Goal: Use online tool/utility: Utilize a website feature to perform a specific function

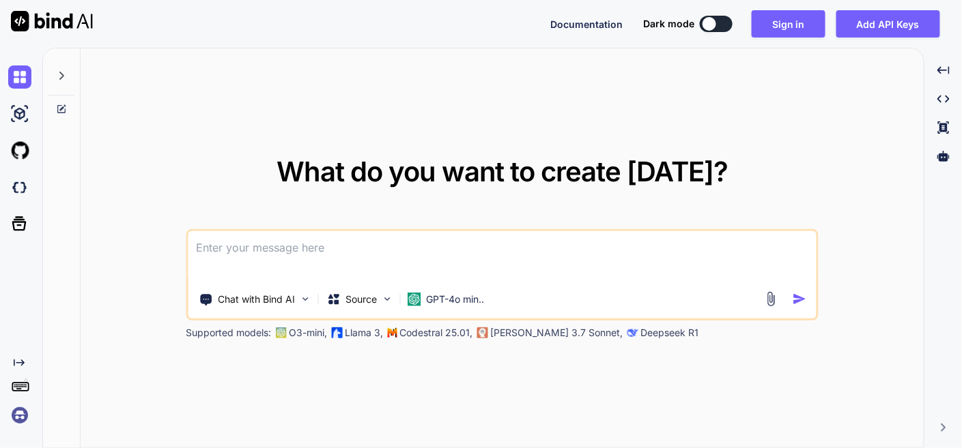
click at [366, 249] on textarea at bounding box center [502, 256] width 628 height 51
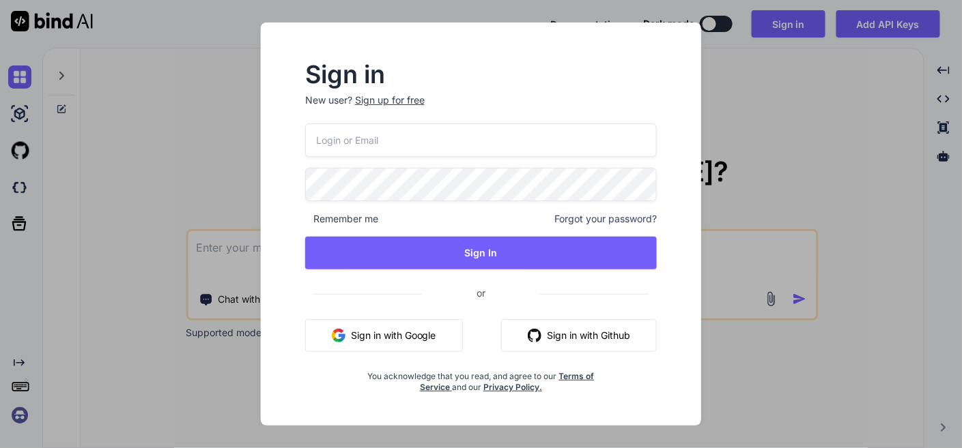
click at [382, 339] on button "Sign in with Google" at bounding box center [384, 335] width 158 height 33
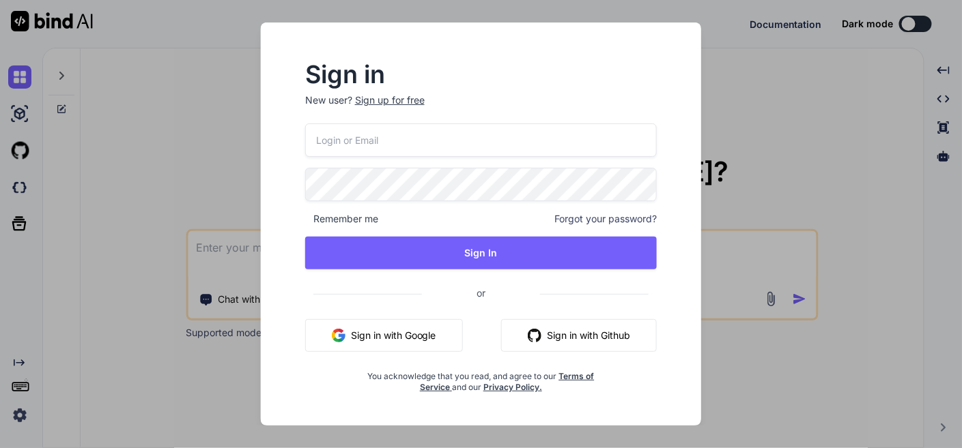
click at [413, 339] on button "Sign in with Google" at bounding box center [384, 335] width 158 height 33
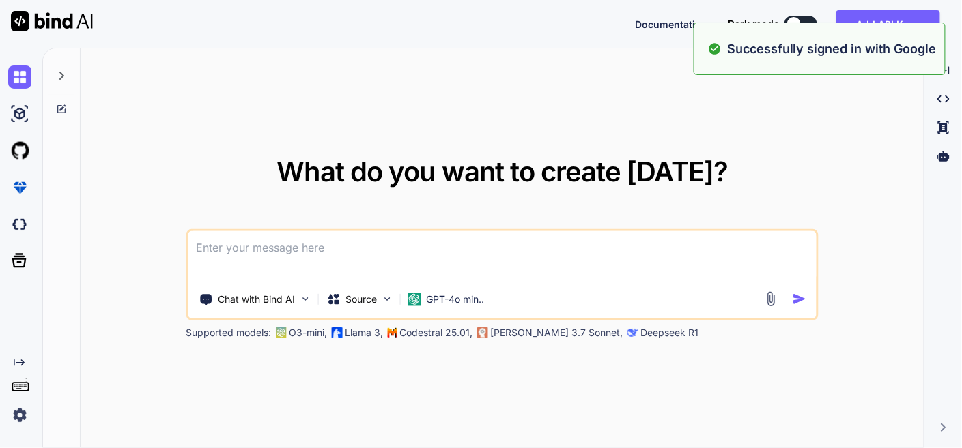
click at [866, 177] on div "What do you want to create [DATE]? Chat with Bind AI Source GPT-4o min.. Suppor…" at bounding box center [502, 248] width 843 height 401
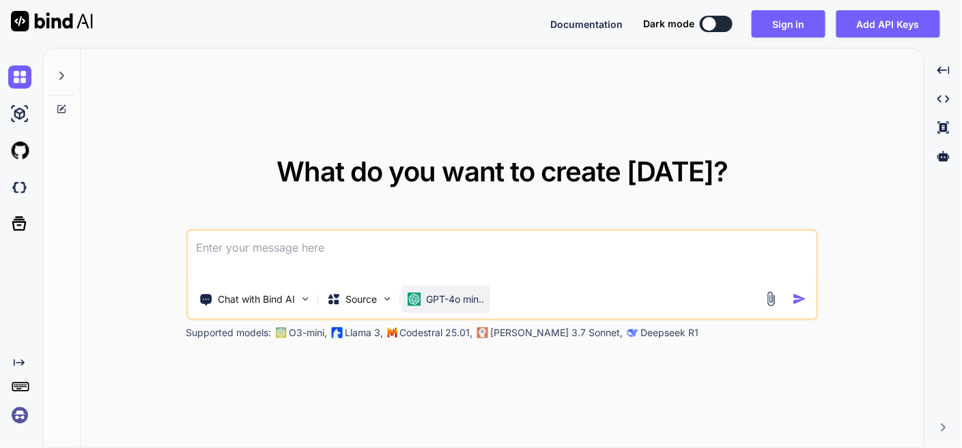
click at [453, 303] on p "GPT-4o min.." at bounding box center [455, 300] width 58 height 14
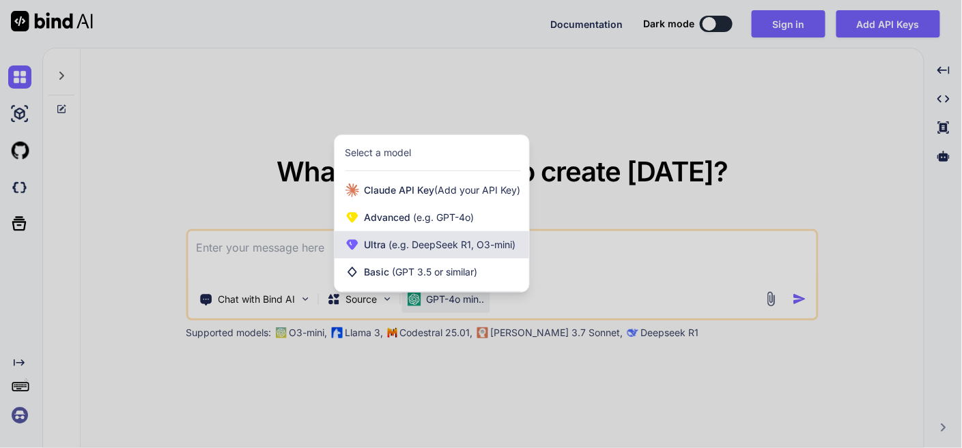
click at [435, 240] on span "(e.g. DeepSeek R1, O3-mini)" at bounding box center [451, 245] width 130 height 12
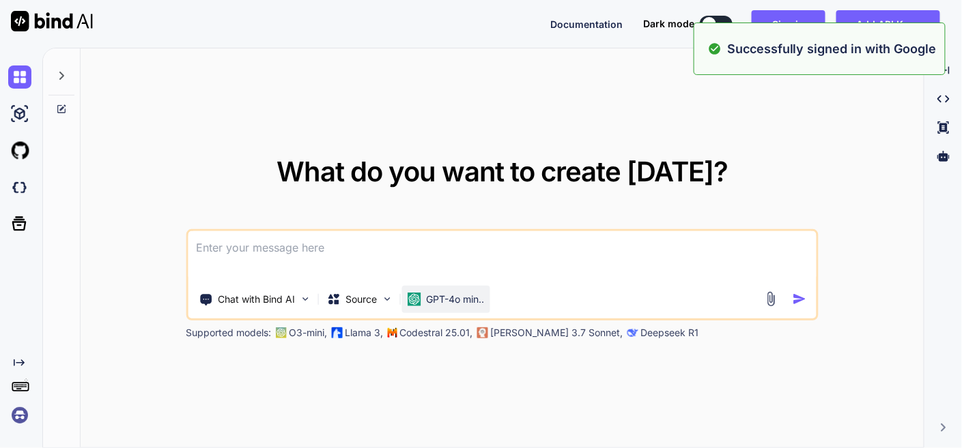
click at [455, 296] on p "GPT-4o min.." at bounding box center [455, 300] width 58 height 14
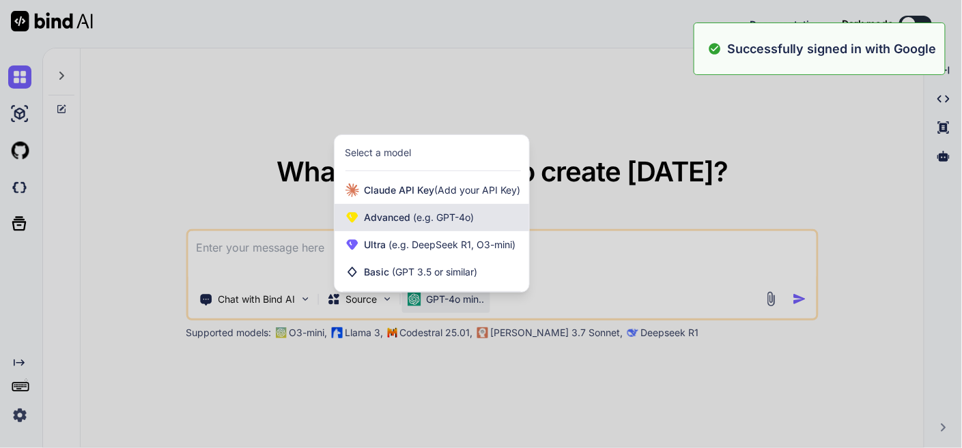
click at [462, 225] on div "Advanced (e.g. GPT-4o)" at bounding box center [431, 217] width 195 height 27
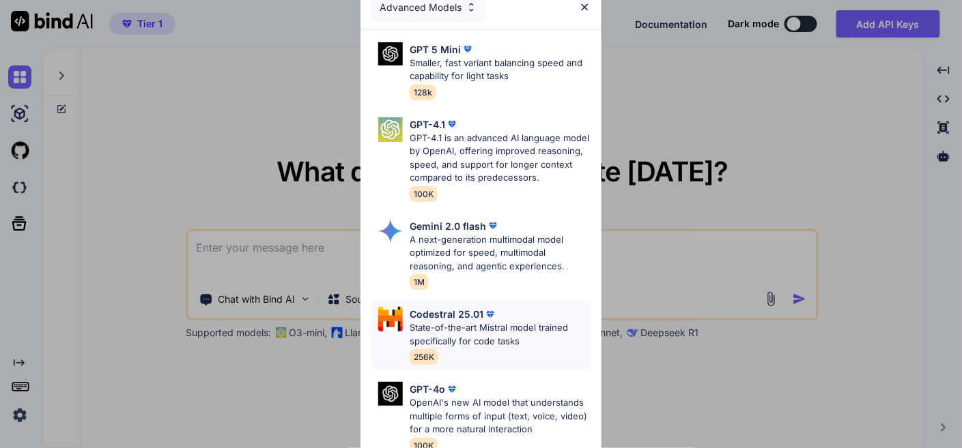
scroll to position [121, 0]
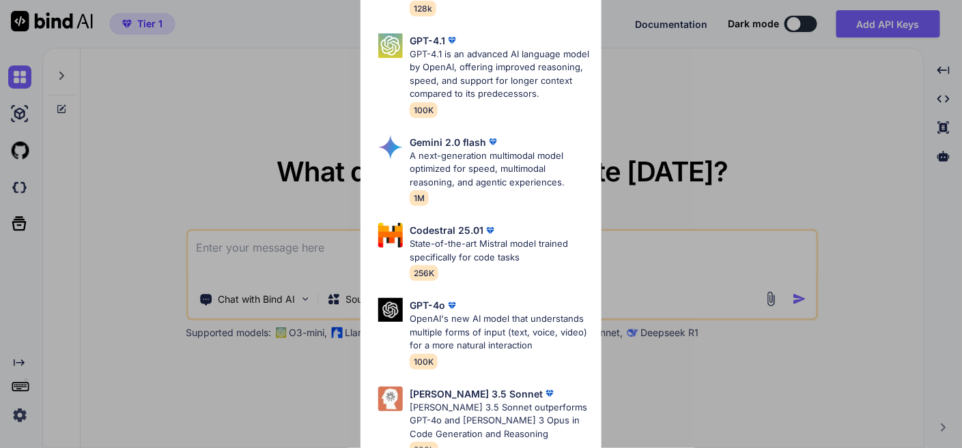
click at [724, 385] on div "Advanced Models GPT 5 Mini Smaller, fast variant balancing speed and capability…" at bounding box center [481, 224] width 962 height 448
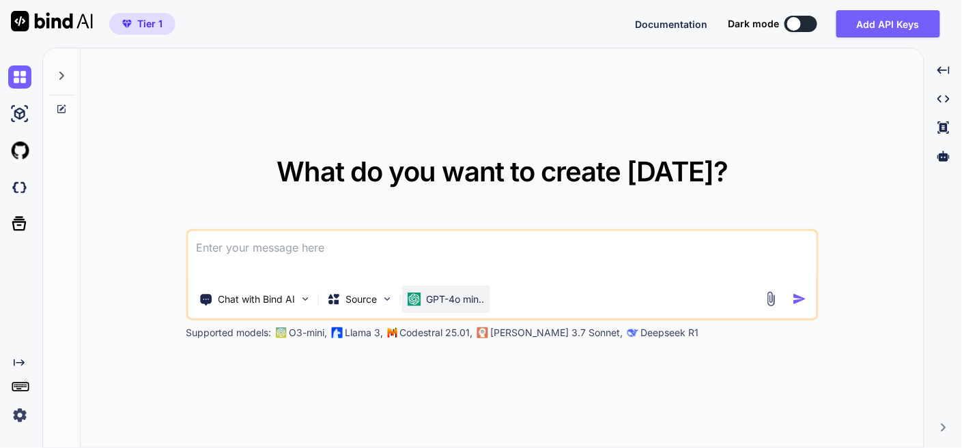
click at [448, 302] on p "GPT-4o min.." at bounding box center [455, 300] width 58 height 14
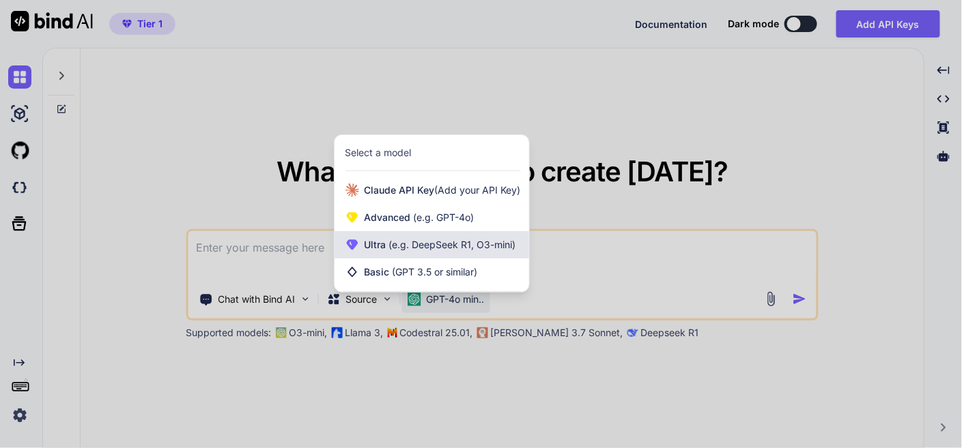
click at [448, 248] on span "(e.g. DeepSeek R1, O3-mini)" at bounding box center [451, 245] width 130 height 12
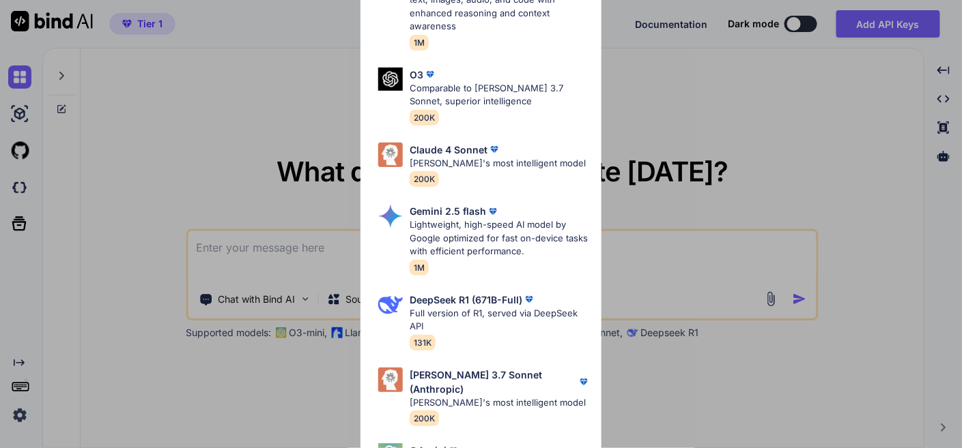
scroll to position [379, 0]
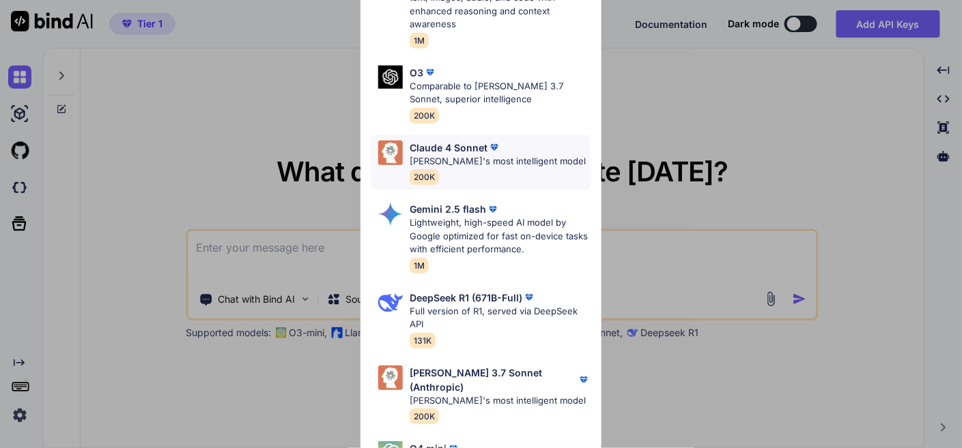
click at [505, 149] on div "Claude 4 Sonnet" at bounding box center [498, 148] width 176 height 14
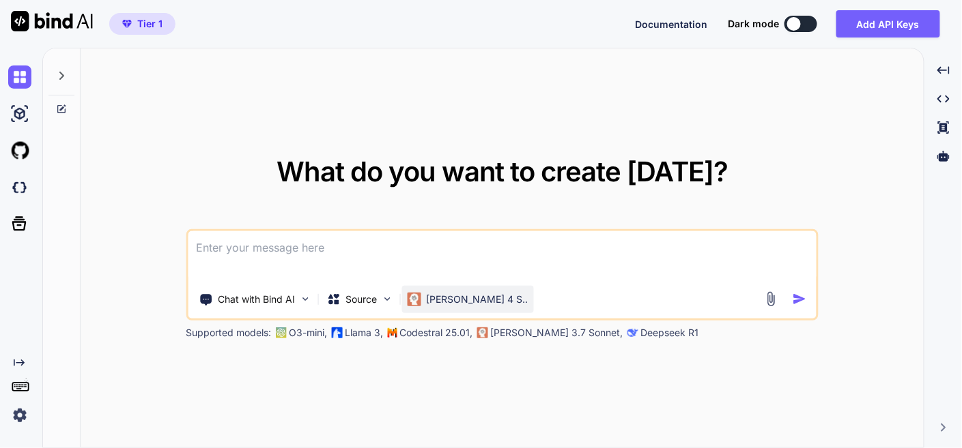
click at [449, 303] on p "[PERSON_NAME] 4 S.." at bounding box center [477, 300] width 102 height 14
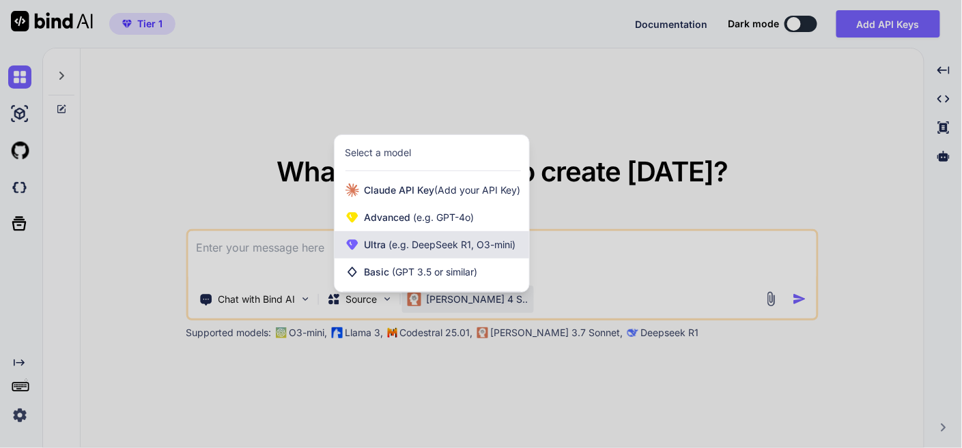
click at [442, 254] on div "Ultra (e.g. DeepSeek R1, O3-mini)" at bounding box center [431, 244] width 195 height 27
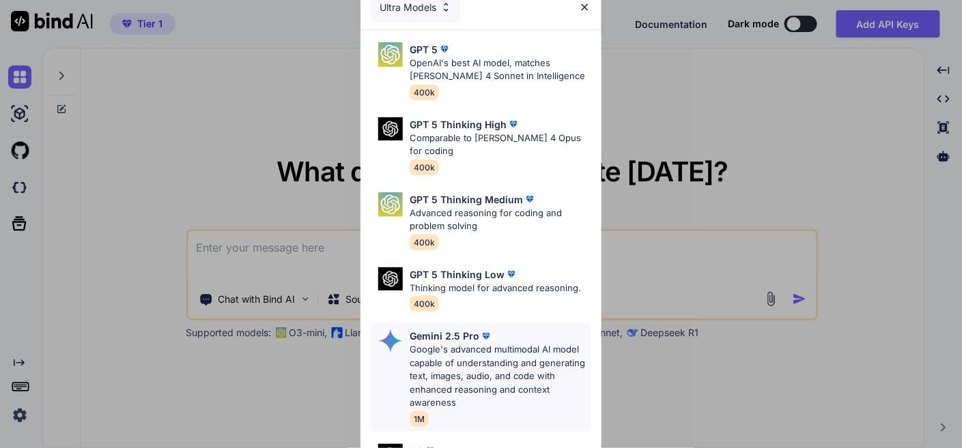
click at [483, 379] on p "Google's advanced multimodal AI model capable of understanding and generating t…" at bounding box center [500, 376] width 180 height 67
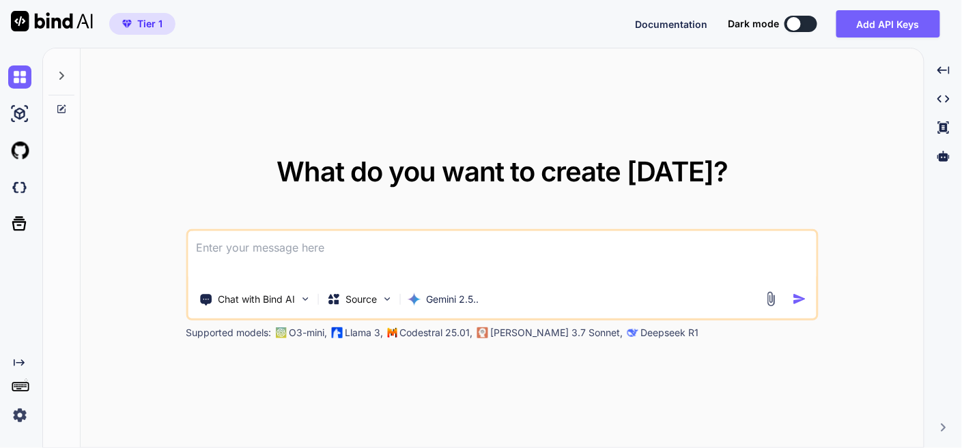
click at [362, 259] on textarea at bounding box center [502, 256] width 628 height 51
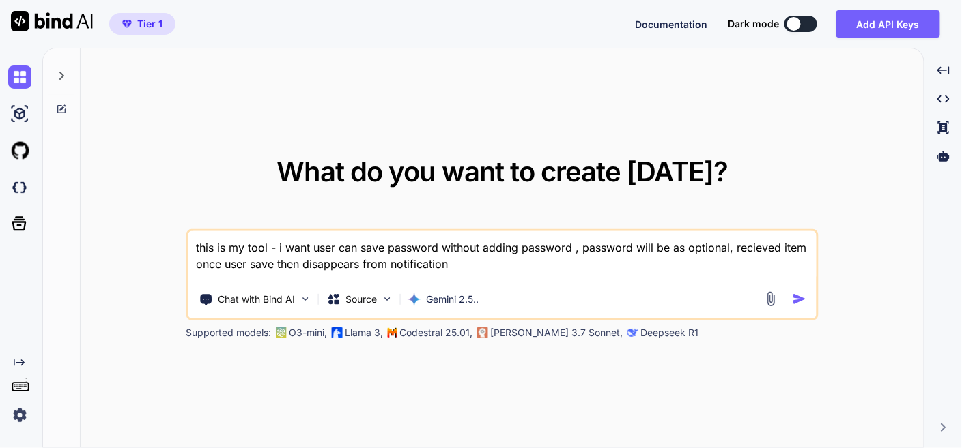
click at [731, 251] on textarea "this is my tool - i want user can save password without adding password , passw…" at bounding box center [502, 256] width 628 height 51
click at [566, 263] on textarea "this is my tool - i want user can save password without adding password , passw…" at bounding box center [502, 256] width 628 height 51
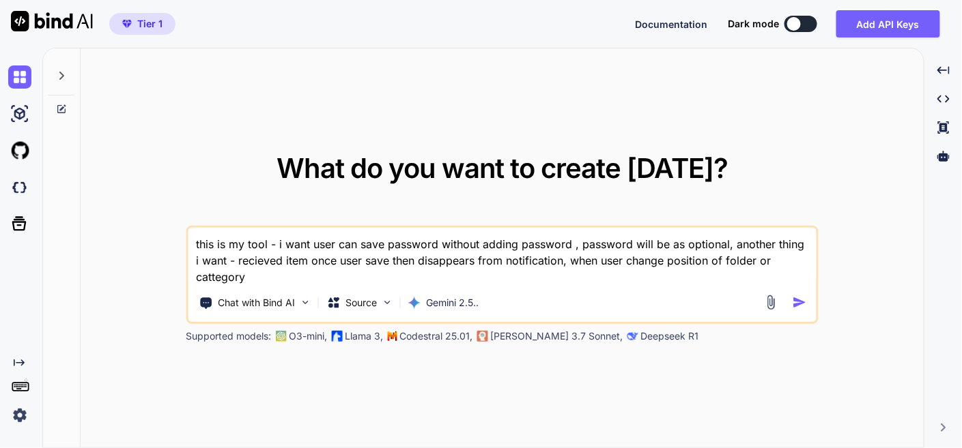
click at [215, 275] on textarea "this is my tool - i want user can save password without adding password , passw…" at bounding box center [502, 256] width 628 height 57
click at [268, 278] on textarea "this is my tool - i want user can save password without adding password , passw…" at bounding box center [502, 256] width 628 height 57
click at [270, 240] on textarea "this is my tool - i want user can save password without adding password , passw…" at bounding box center [502, 256] width 628 height 57
click at [276, 243] on textarea "this is my tool - i want user can save password without adding password , passw…" at bounding box center [502, 256] width 628 height 57
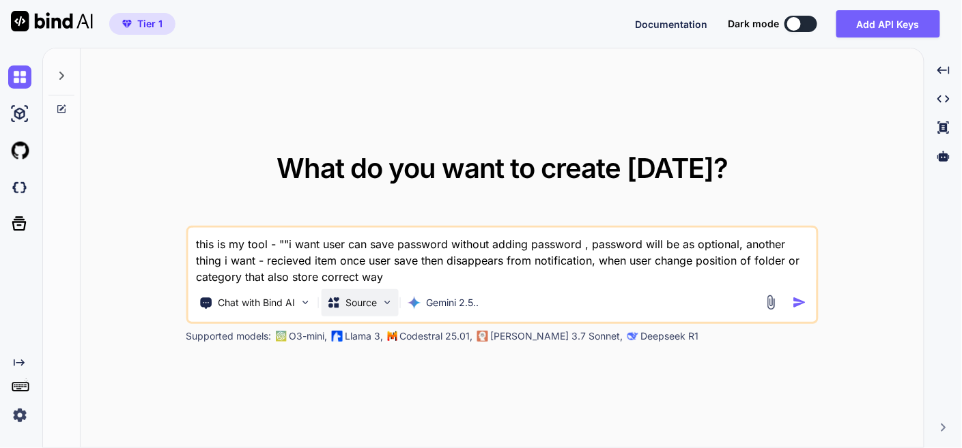
paste textarea "here is php code - "<?php // backend.php // --- CONFIGURATION --- define('ADMIN…"
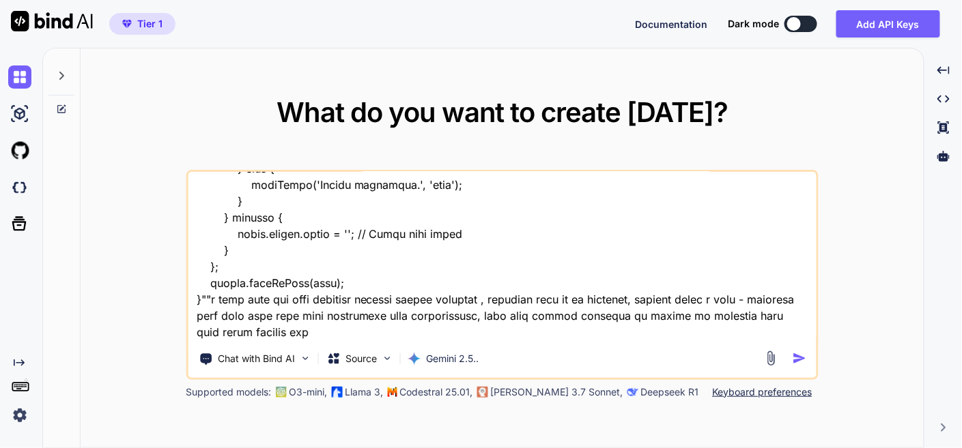
scroll to position [54736, 0]
click at [343, 332] on textarea at bounding box center [502, 256] width 628 height 169
type textarea "this is my tool - "here is php code - "<?php // backend.php // --- CONFIGURATIO…"
click at [801, 356] on img "button" at bounding box center [799, 358] width 14 height 14
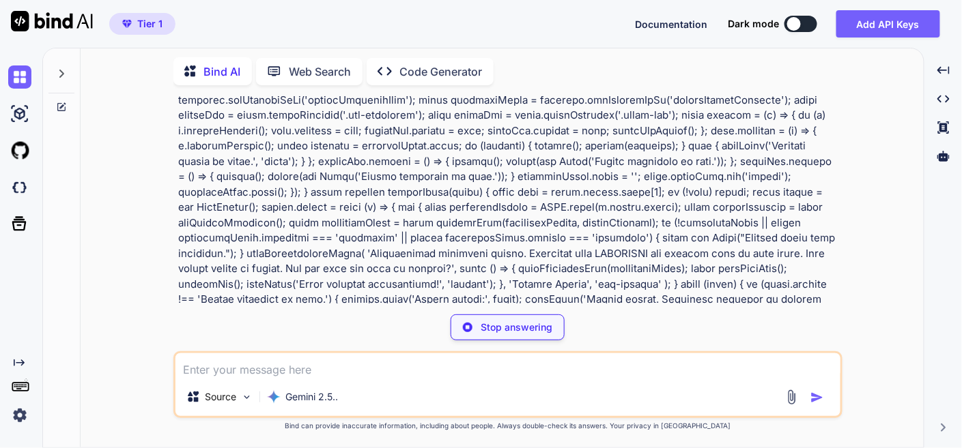
scroll to position [16191, 0]
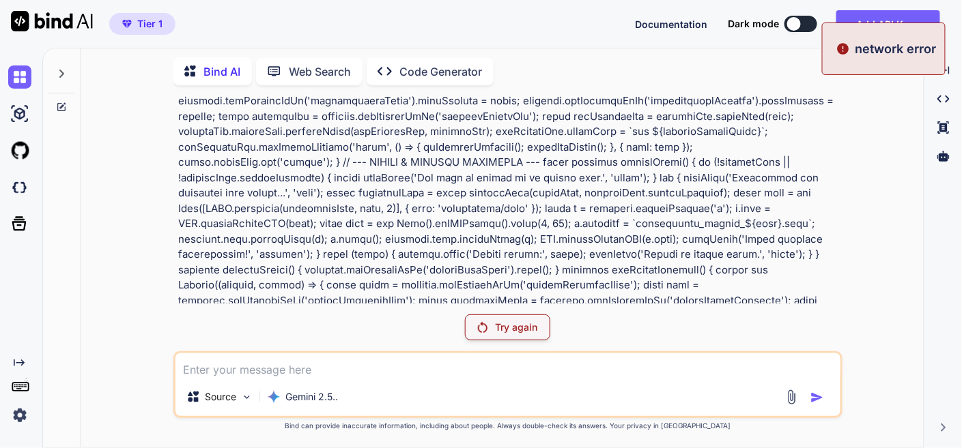
click at [520, 330] on p "Try again" at bounding box center [517, 328] width 42 height 14
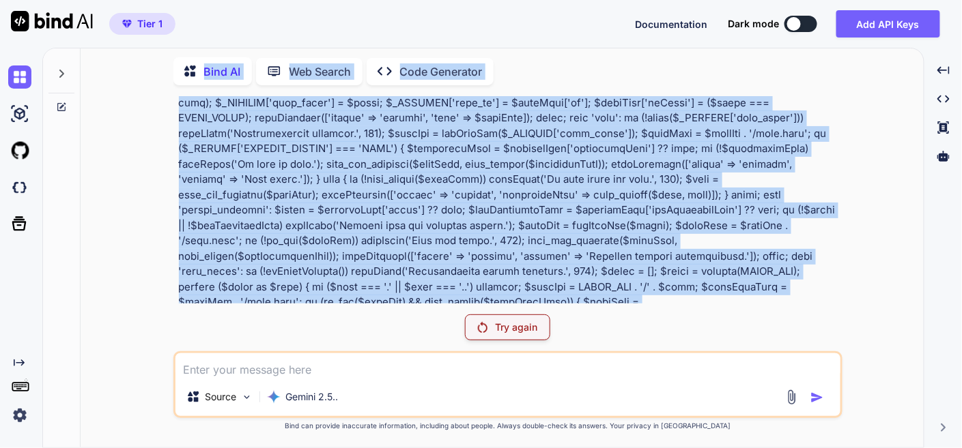
scroll to position [0, 0]
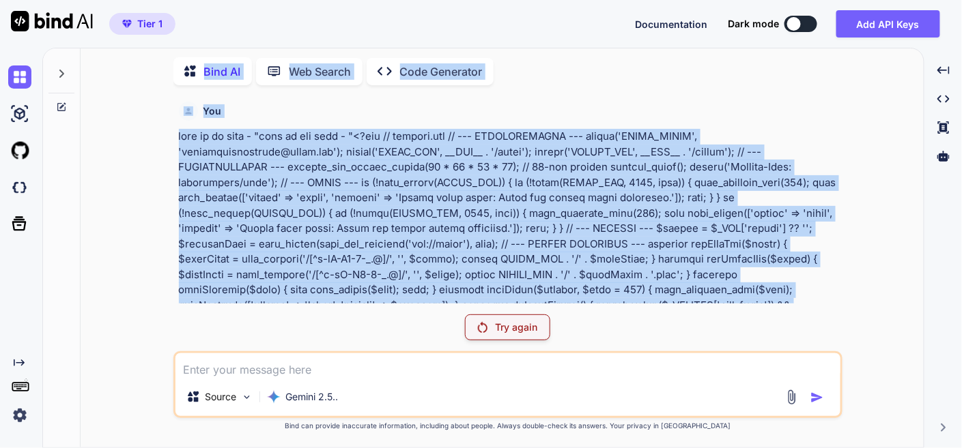
drag, startPoint x: 745, startPoint y: 293, endPoint x: 46, endPoint y: 81, distance: 730.2
click at [46, 81] on div "Bind AI Web Search Created with Pixso. Code Generator You Try again Source Gemi…" at bounding box center [483, 246] width 880 height 401
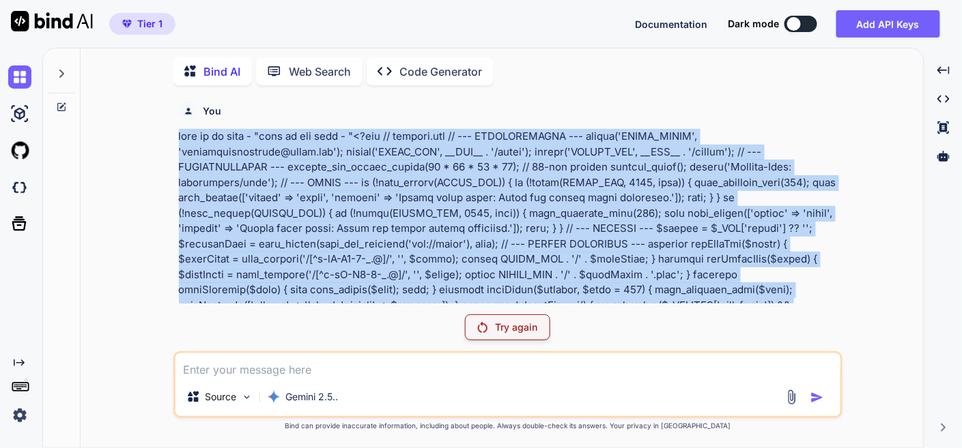
copy p "this is my tool - "here is php code - "<?php // backend.php // --- CONFIGURATIO…"
click at [25, 82] on img at bounding box center [19, 77] width 23 height 23
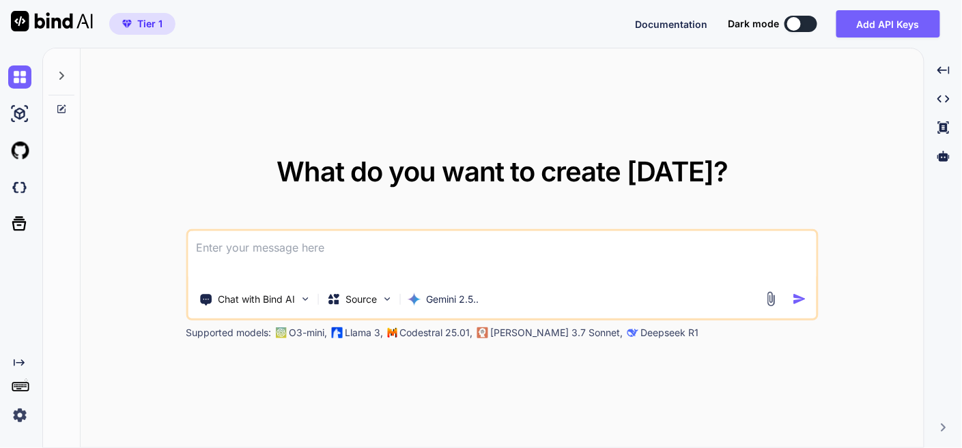
click at [261, 245] on textarea at bounding box center [502, 256] width 628 height 51
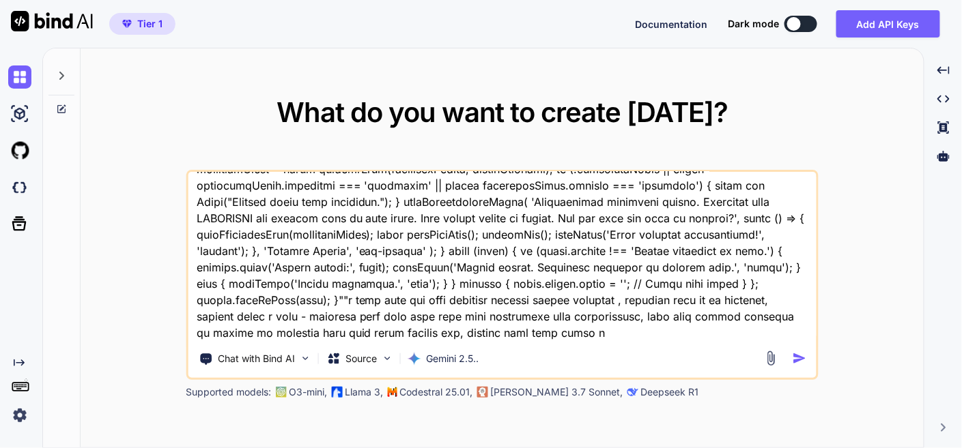
scroll to position [20522, 0]
type textarea "this is my tool - "here is php code - "<?php // backend.php // --- CONFIGURATIO…"
click at [798, 354] on img "button" at bounding box center [799, 358] width 14 height 14
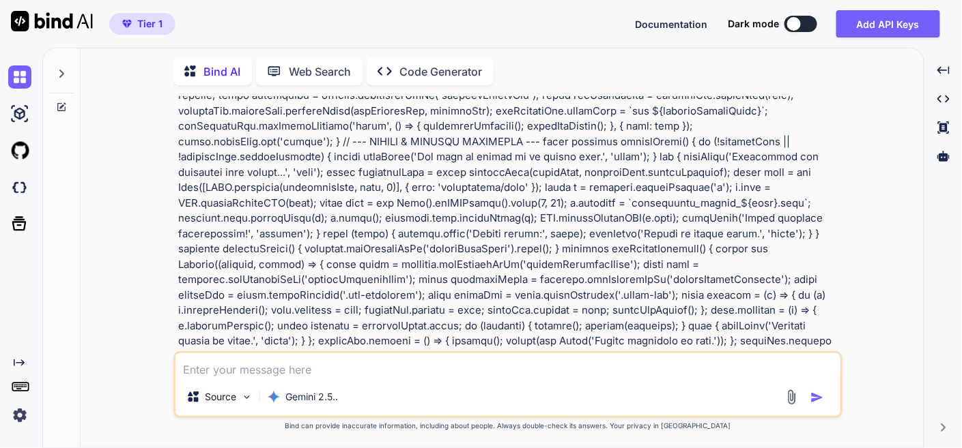
scroll to position [16240, 0]
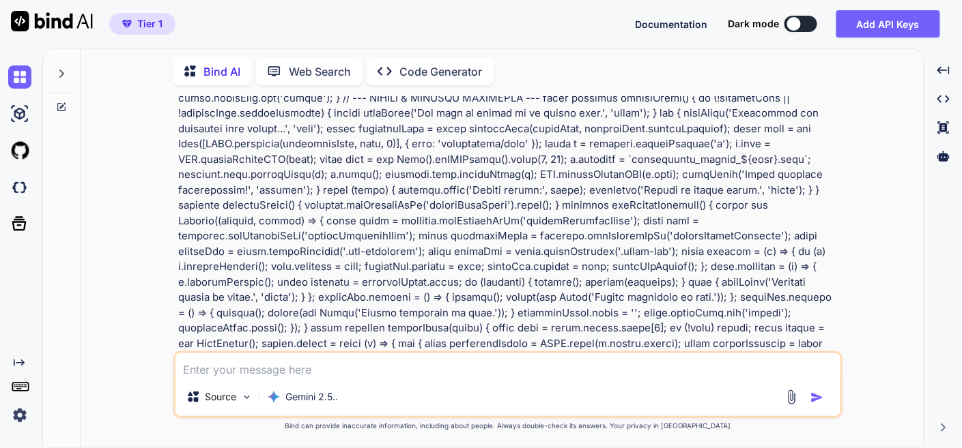
drag, startPoint x: 667, startPoint y: 220, endPoint x: 831, endPoint y: 272, distance: 172.5
click at [831, 272] on div "You Bind AI ‌ ‌ ‌ ‌" at bounding box center [509, 223] width 666 height 255
click at [867, 245] on div "You Bind AI ‌ ‌ ‌ ‌ Source Gemini 2.5.. Created with Bind Always check its answ…" at bounding box center [507, 271] width 832 height 351
drag, startPoint x: 667, startPoint y: 215, endPoint x: 842, endPoint y: 243, distance: 177.0
click at [842, 243] on div "You Bind AI ‌ ‌ ‌ ‌ Source Gemini 2.5.. Created with Bind Always check its answ…" at bounding box center [507, 271] width 832 height 351
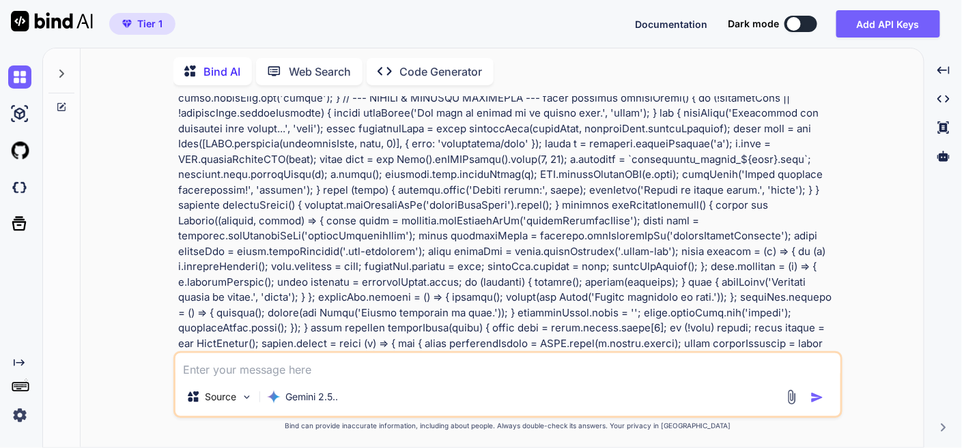
copy p "want user can save password without adding password , password will be as optio…"
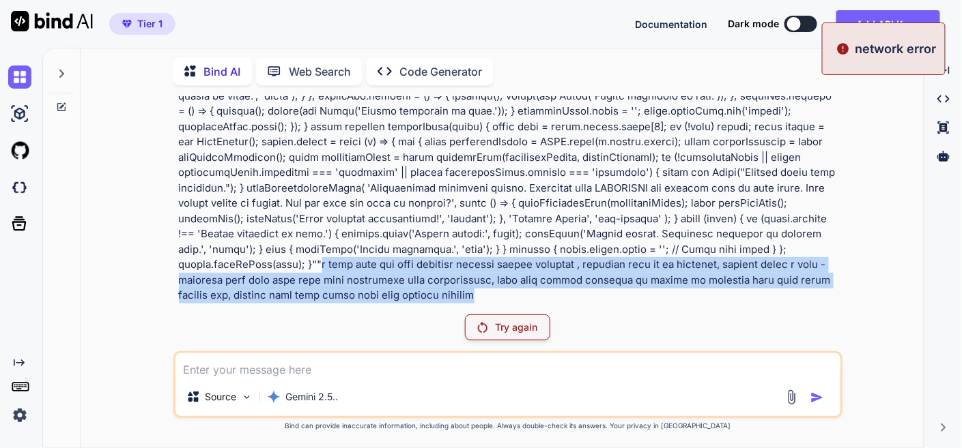
scroll to position [16191, 0]
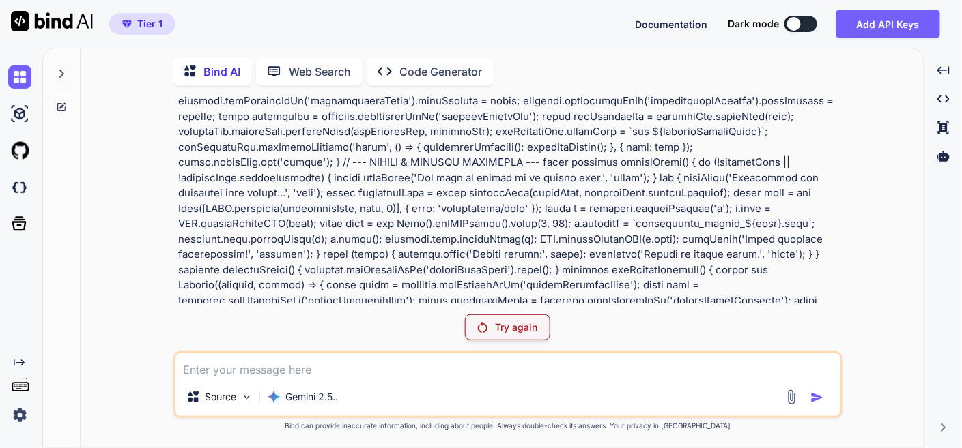
click at [16, 404] on img at bounding box center [19, 415] width 23 height 23
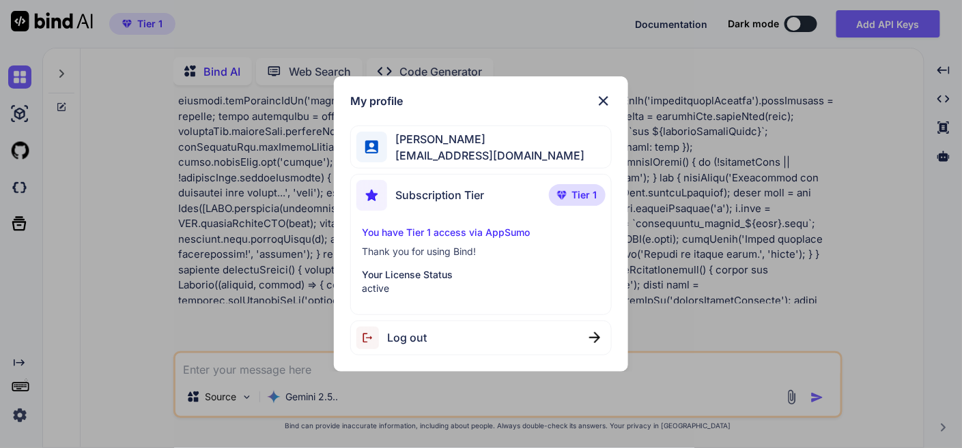
click at [413, 336] on span "Log out" at bounding box center [407, 338] width 40 height 16
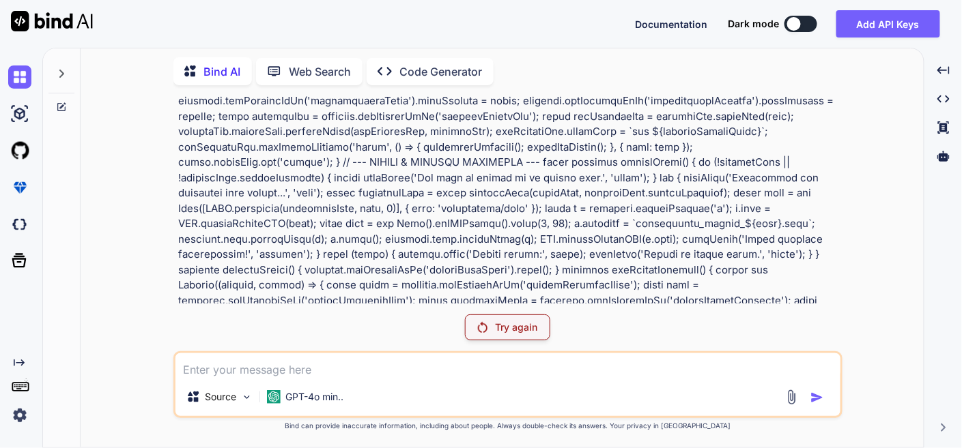
scroll to position [0, 0]
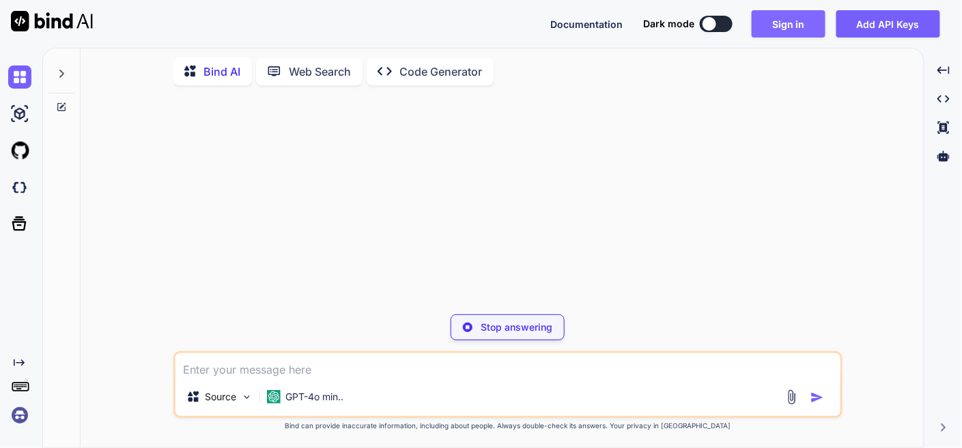
click at [789, 26] on button "Sign in" at bounding box center [788, 23] width 74 height 27
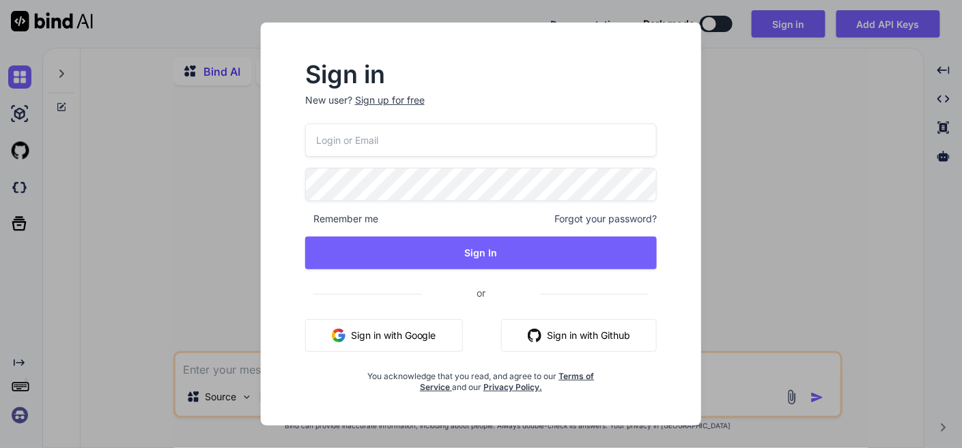
click at [393, 332] on button "Sign in with Google" at bounding box center [384, 335] width 158 height 33
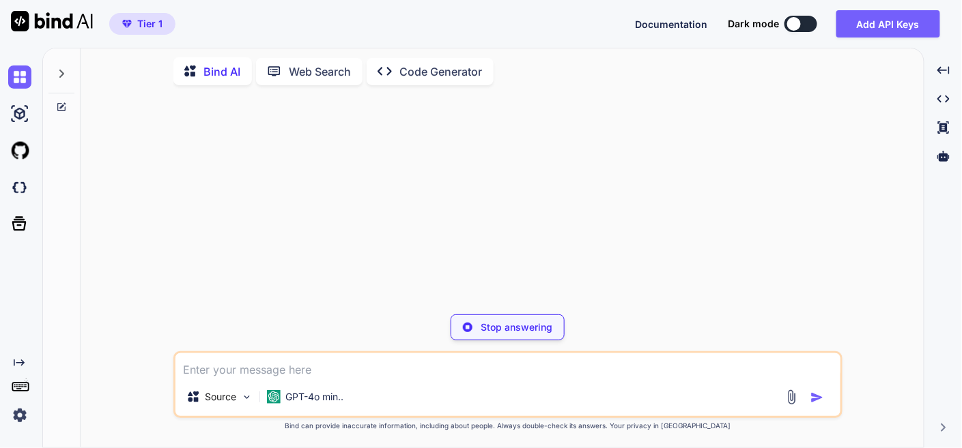
click at [496, 329] on p "Stop answering" at bounding box center [516, 328] width 72 height 14
click at [19, 81] on img at bounding box center [19, 77] width 23 height 23
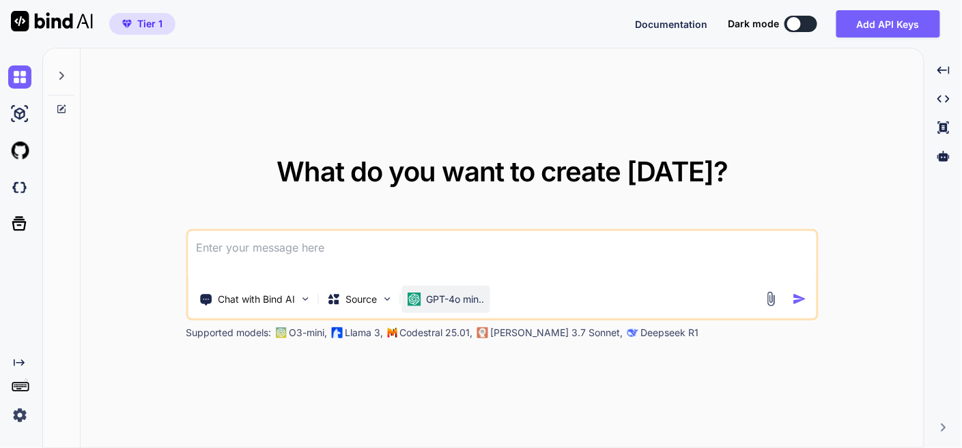
click at [448, 289] on div "GPT-4o min.." at bounding box center [445, 299] width 88 height 27
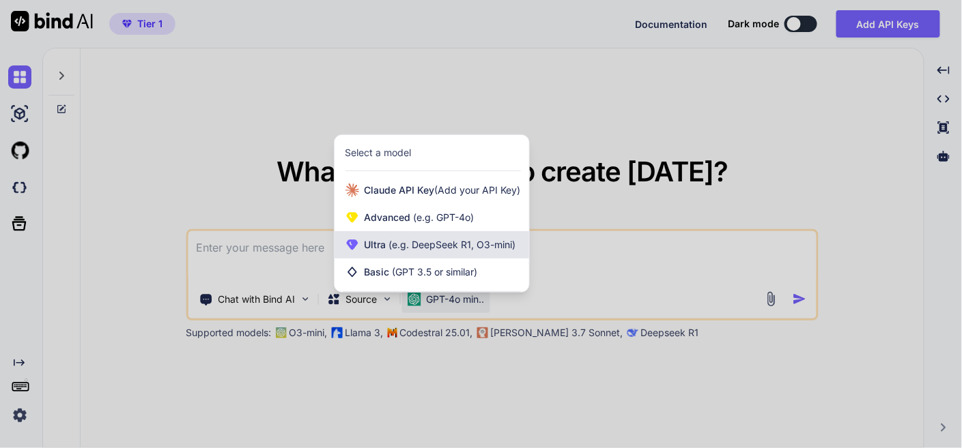
click at [457, 245] on span "(e.g. DeepSeek R1, O3-mini)" at bounding box center [451, 245] width 130 height 12
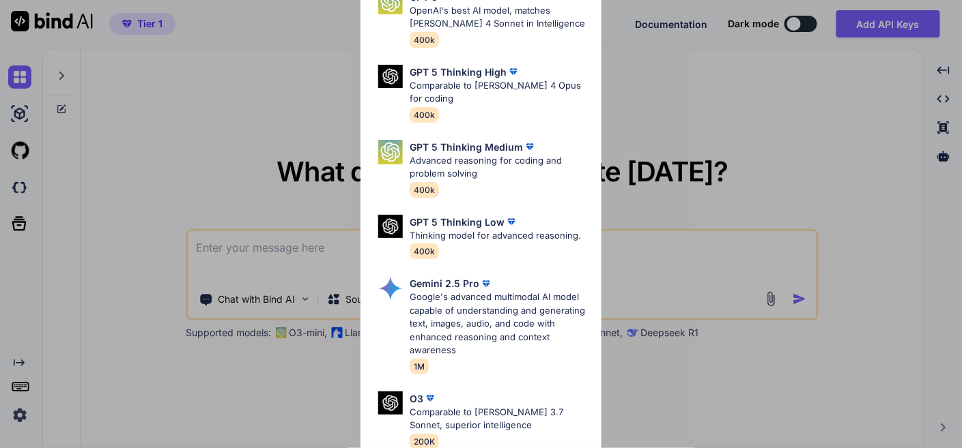
scroll to position [76, 0]
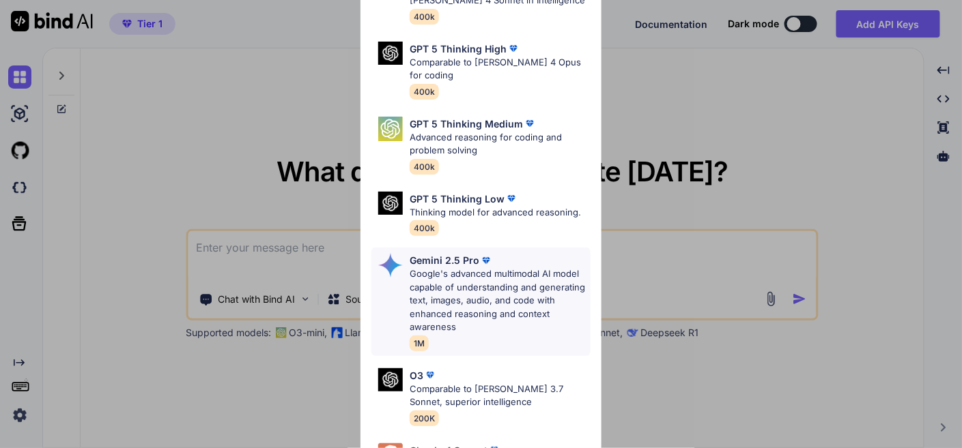
click at [455, 281] on p "Google's advanced multimodal AI model capable of understanding and generating t…" at bounding box center [500, 301] width 180 height 67
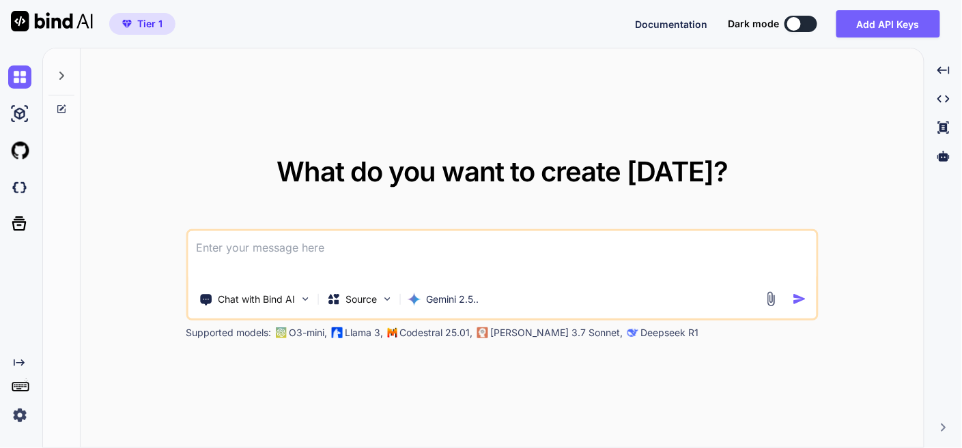
click at [366, 262] on textarea at bounding box center [502, 256] width 628 height 51
type textarea "x"
type textarea "t"
type textarea "x"
type textarea "th"
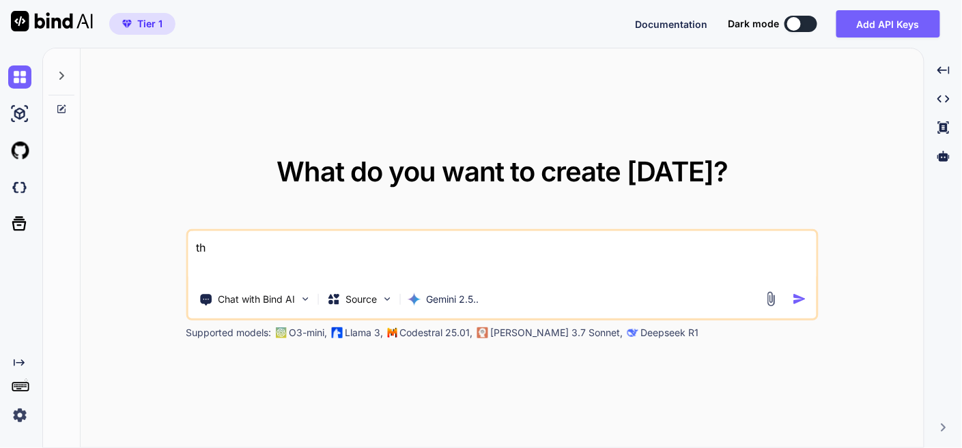
type textarea "x"
type textarea "thi"
type textarea "x"
type textarea "this"
type textarea "x"
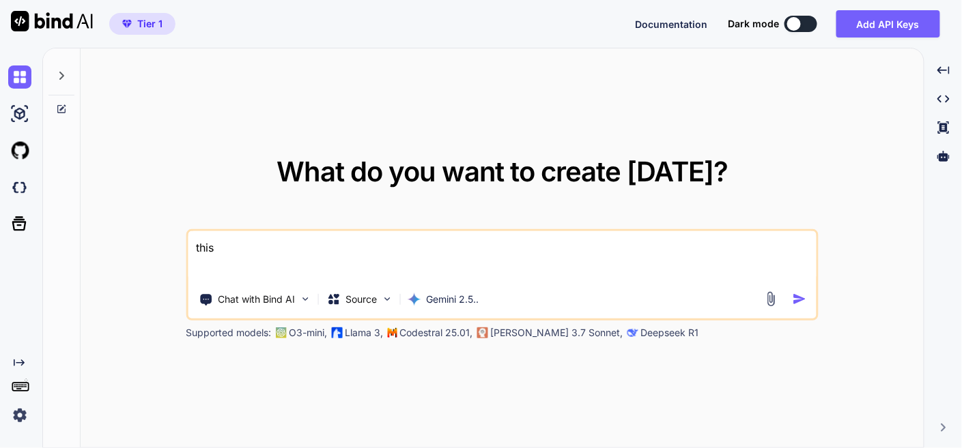
type textarea "this"
type textarea "x"
type textarea "this i"
type textarea "x"
type textarea "this is"
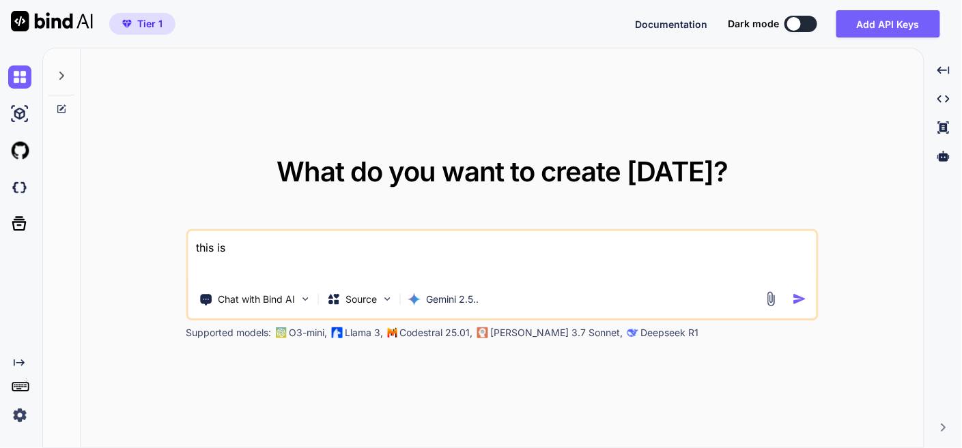
type textarea "x"
type textarea "this is"
type textarea "x"
type textarea "this is m"
type textarea "x"
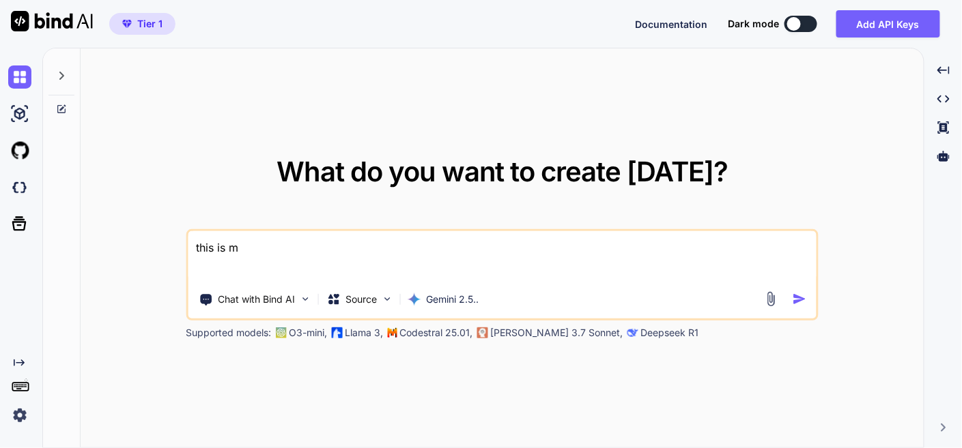
type textarea "this is mu"
type textarea "x"
type textarea "this is mu"
type textarea "x"
type textarea "this is mu"
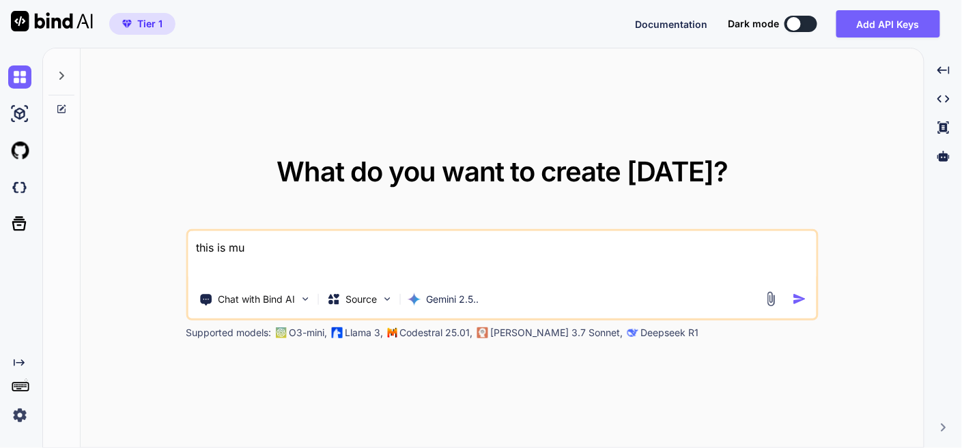
type textarea "x"
type textarea "this is m"
type textarea "x"
type textarea "this is my"
type textarea "x"
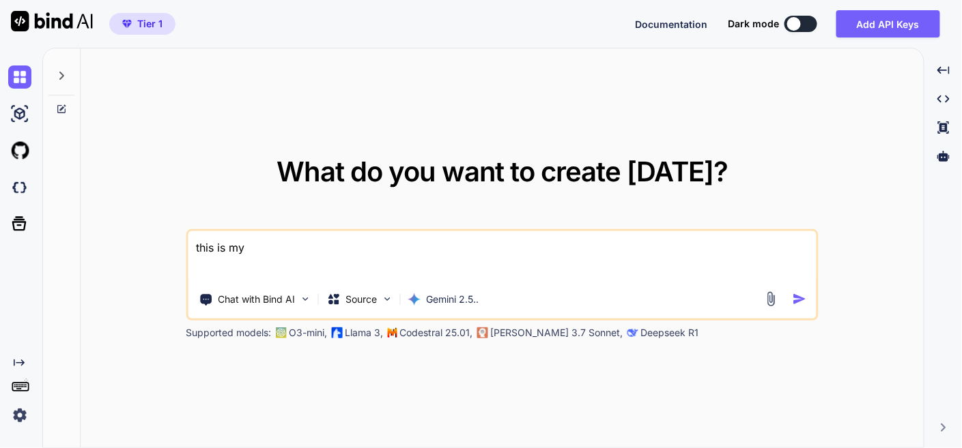
type textarea "this is my"
type textarea "x"
type textarea "this is my t"
type textarea "x"
type textarea "this is my to"
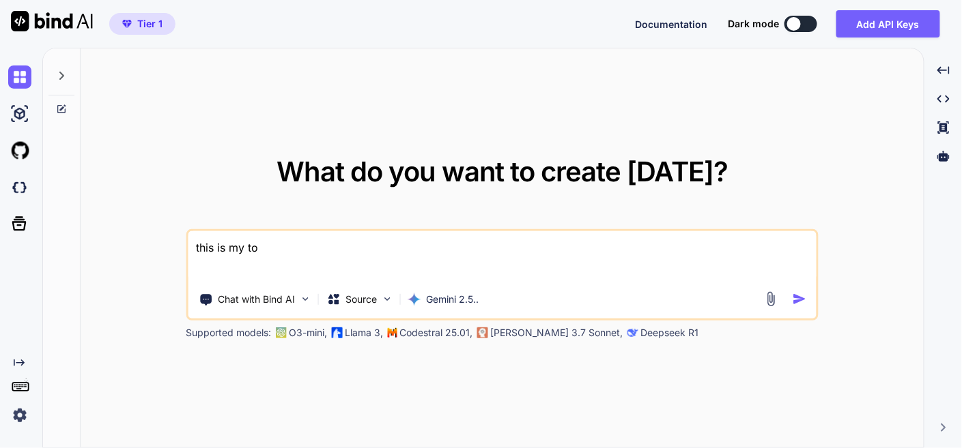
type textarea "x"
type textarea "this is my too"
type textarea "x"
type textarea "this is my tool"
type textarea "x"
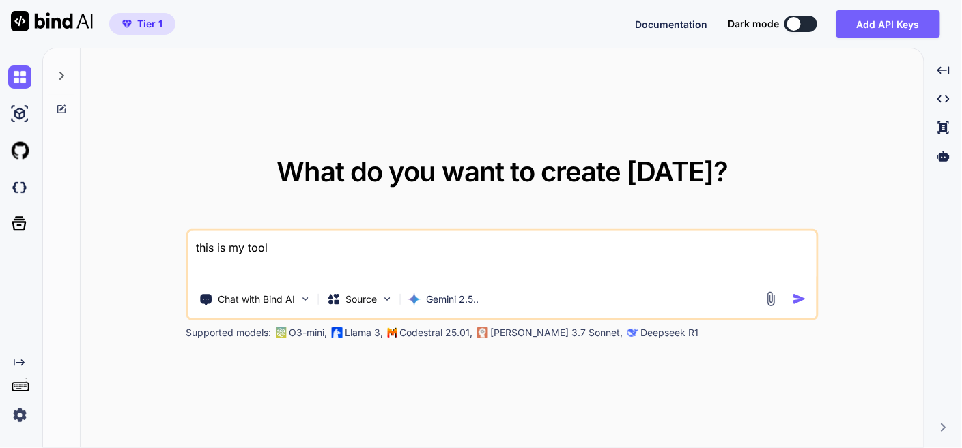
type textarea "this is my tool"
type textarea "x"
type textarea "this is my tool"
type textarea "x"
type textarea "this is my tool -"
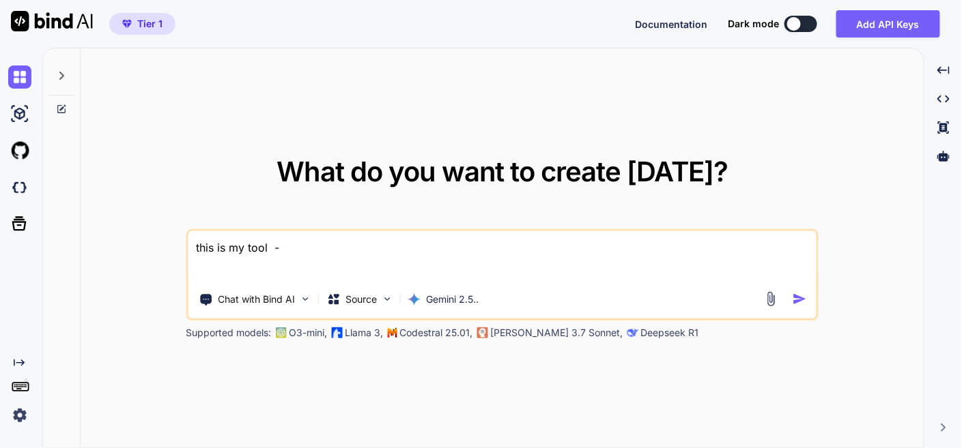
type textarea "x"
type textarea "this is my tool -"
type textarea "x"
type textarea "this is my tool - ""
type textarea "x"
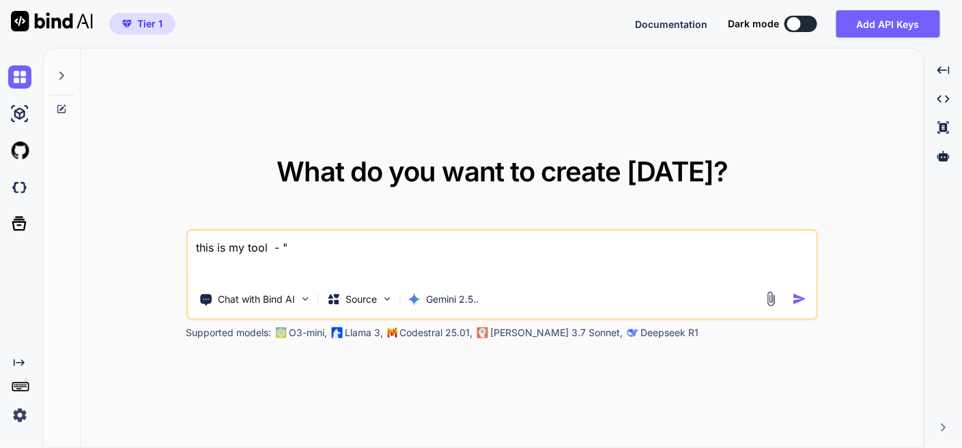
type textarea "this is my tool - """
type textarea "x"
type textarea "this is my tool - """
paste textarea "i want user can save password without adding password , password will be as opt…"
type textarea "x"
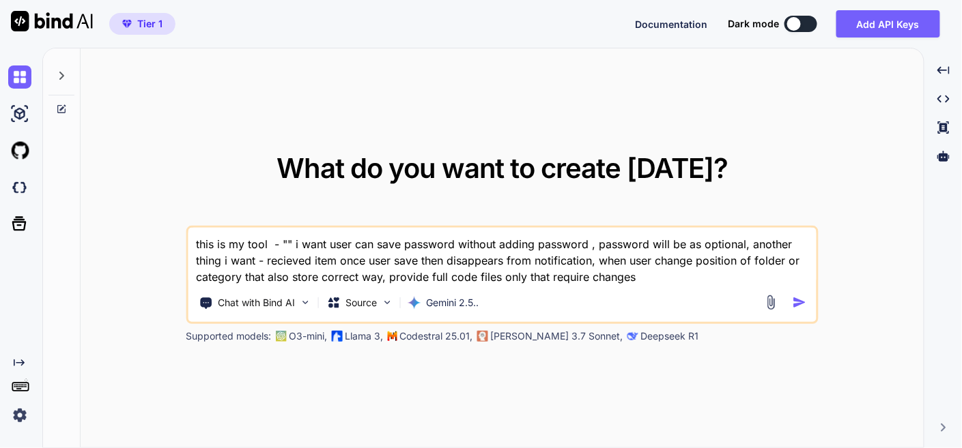
click at [287, 242] on textarea "this is my tool - "" i want user can save password without adding password , pa…" at bounding box center [502, 256] width 628 height 57
paste textarea "here is php code - "<?php // backend.php // --- CONFIGURATION --- define('ADMIN…"
type textarea "this is my tool - "here is php code - "<?php // backend.php // --- CONFIGURATIO…"
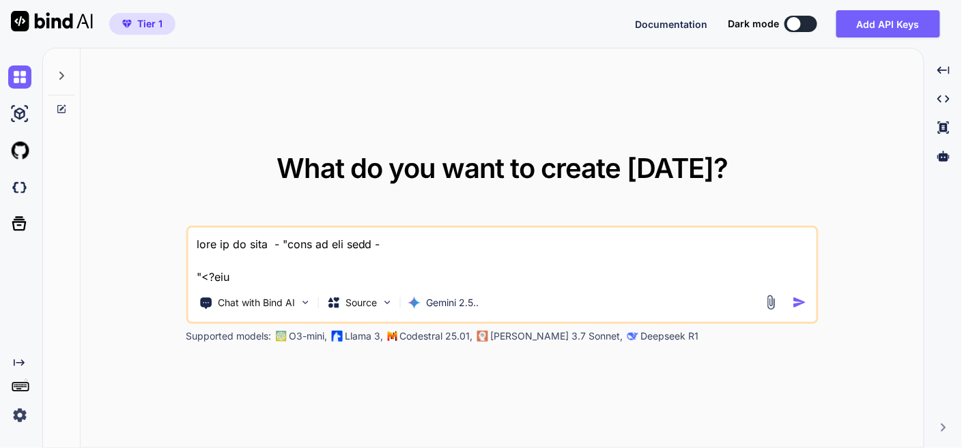
type textarea "x"
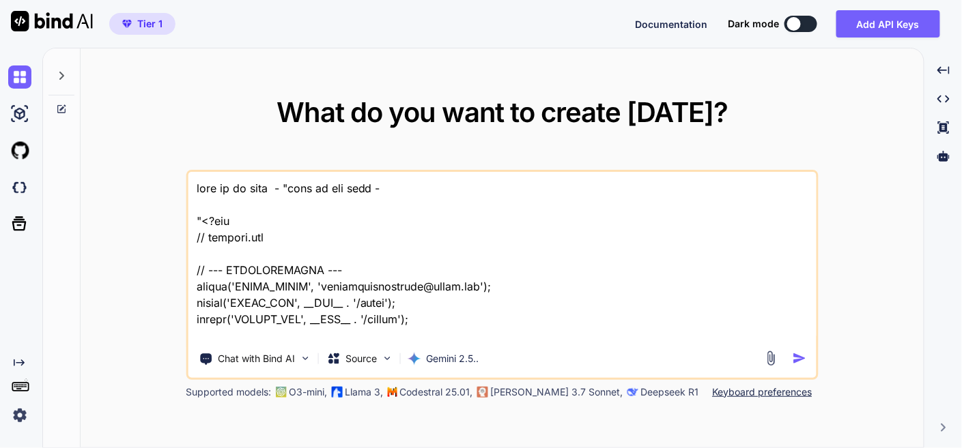
scroll to position [54702, 0]
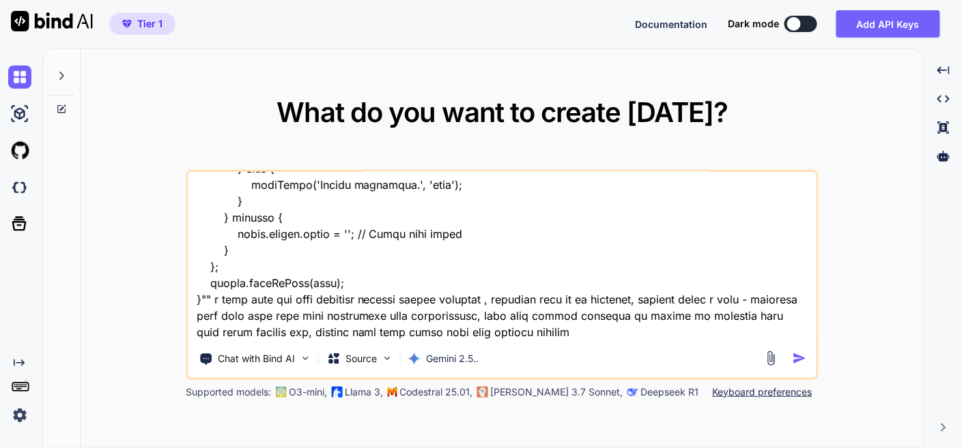
type textarea "this is my tool - "here is php code - "<?php // backend.php // --- CONFIGURATIO…"
click at [796, 354] on img "button" at bounding box center [799, 358] width 14 height 14
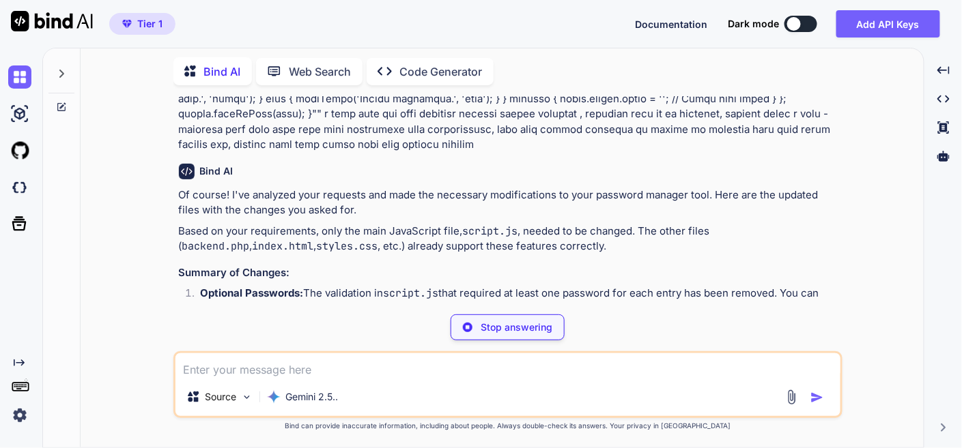
scroll to position [26924, 0]
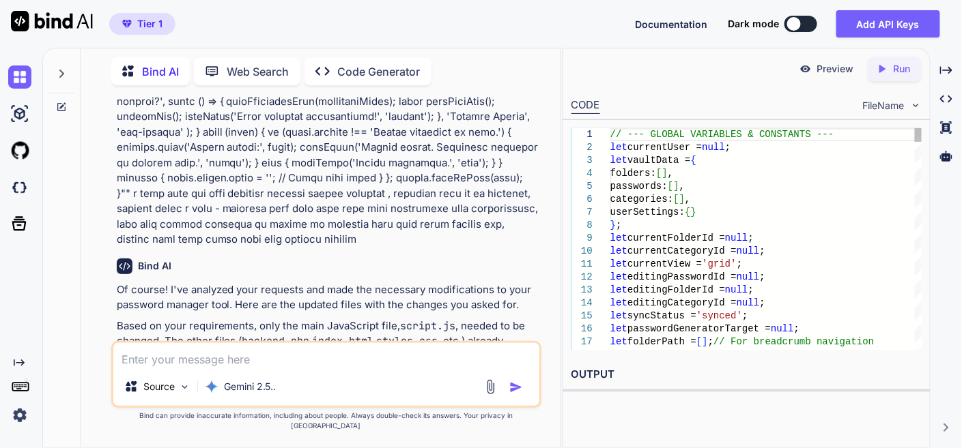
type textarea "x"
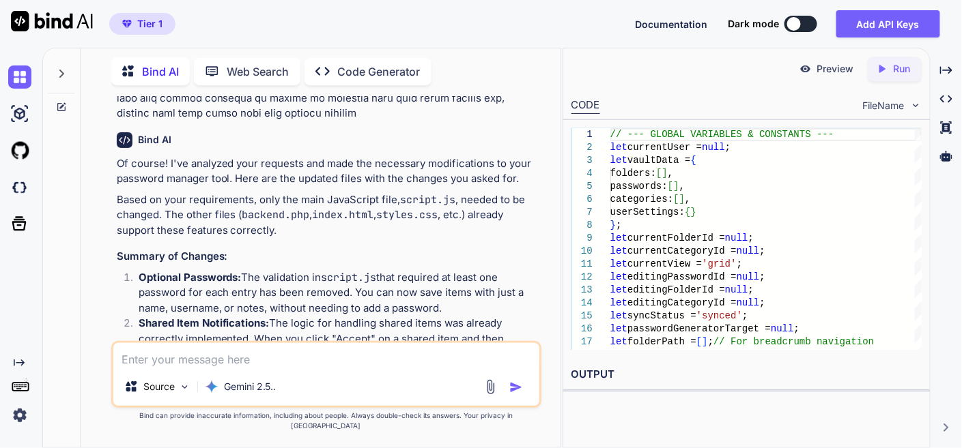
scroll to position [27001, 0]
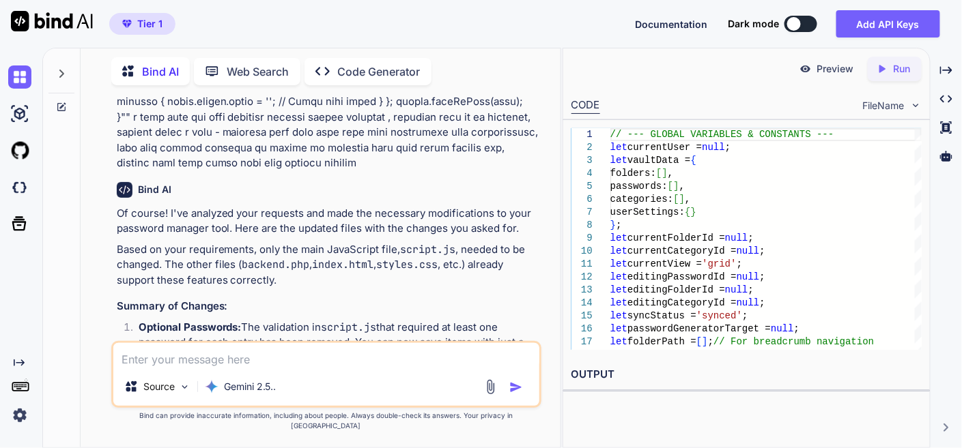
click at [947, 73] on icon "Created with Pixso." at bounding box center [946, 70] width 12 height 12
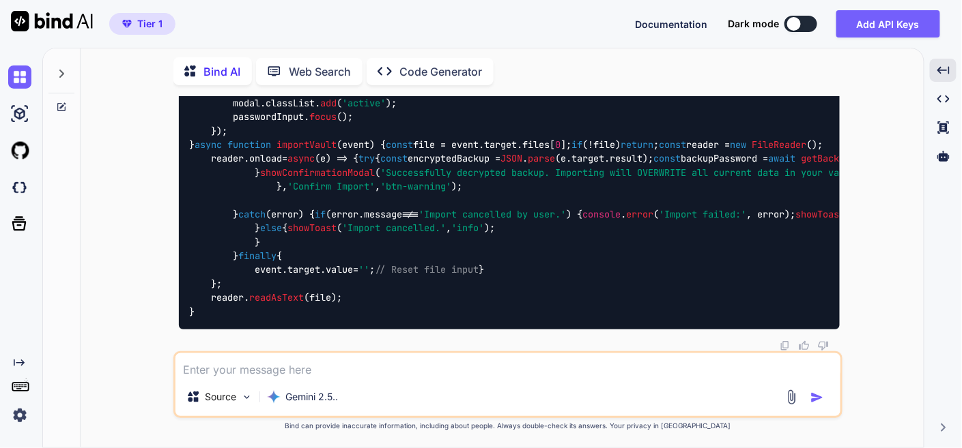
scroll to position [16653, 0]
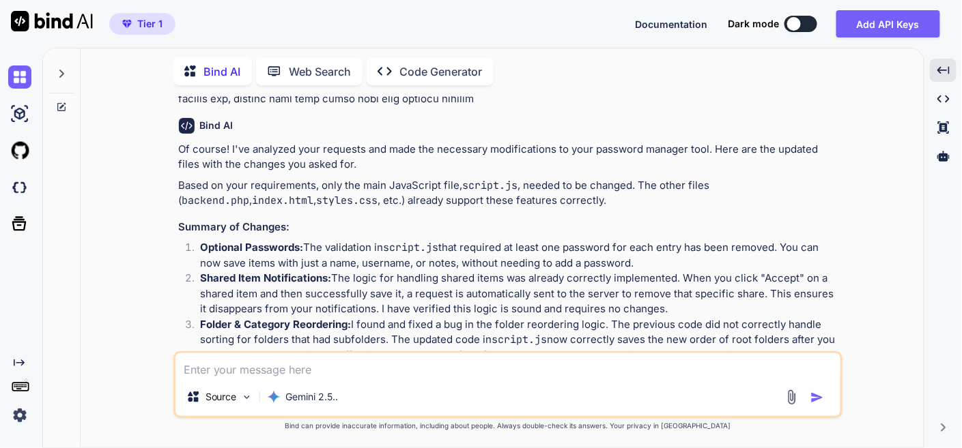
click at [805, 425] on img at bounding box center [805, 430] width 11 height 11
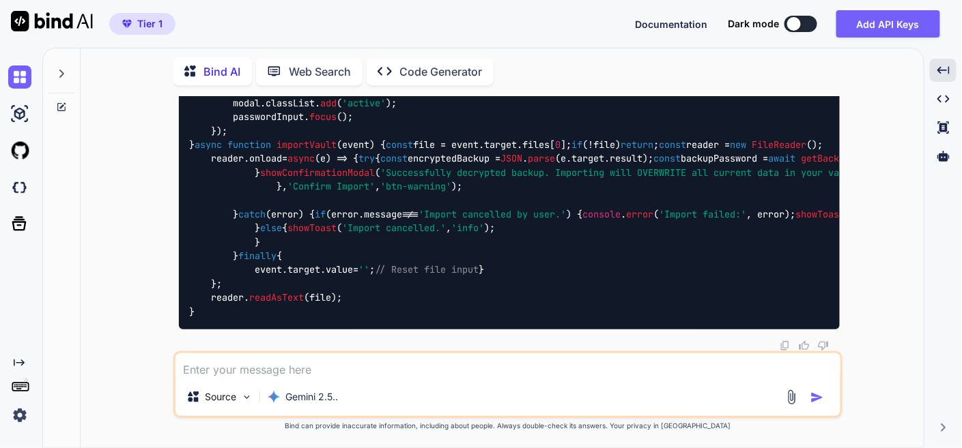
scroll to position [37571, 0]
